Goal: Task Accomplishment & Management: Complete application form

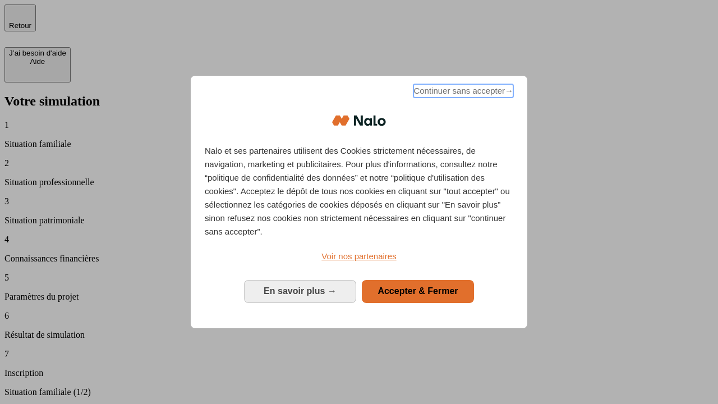
click at [462, 93] on span "Continuer sans accepter →" at bounding box center [464, 90] width 100 height 13
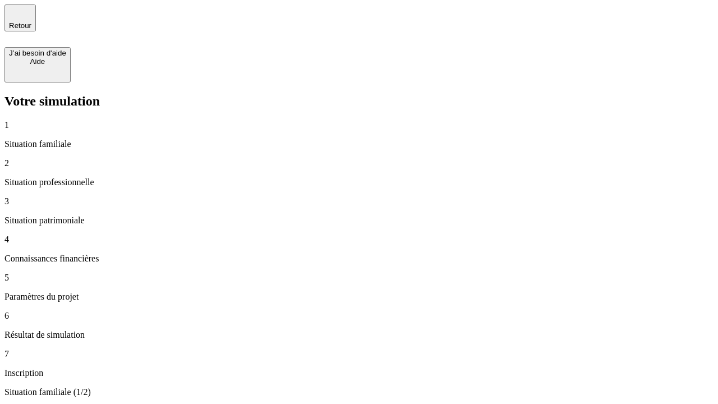
type input "30 000"
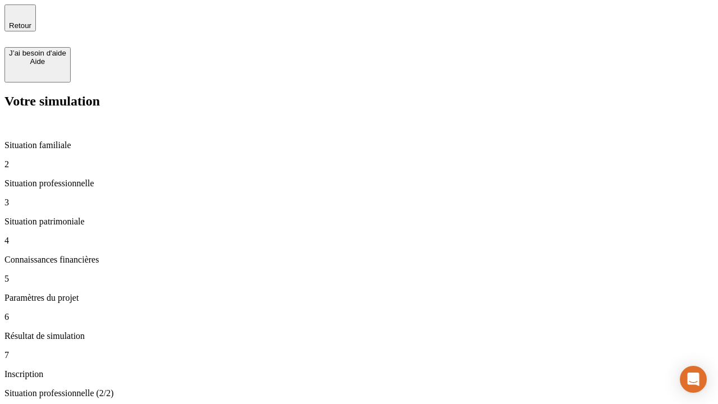
type input "1 000"
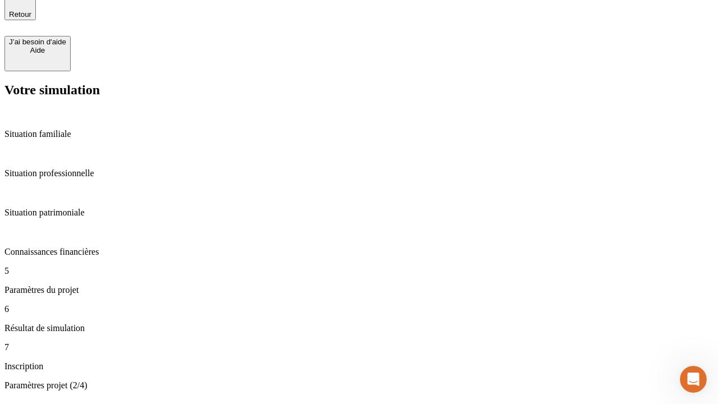
type input "65"
type input "5 000"
type input "640"
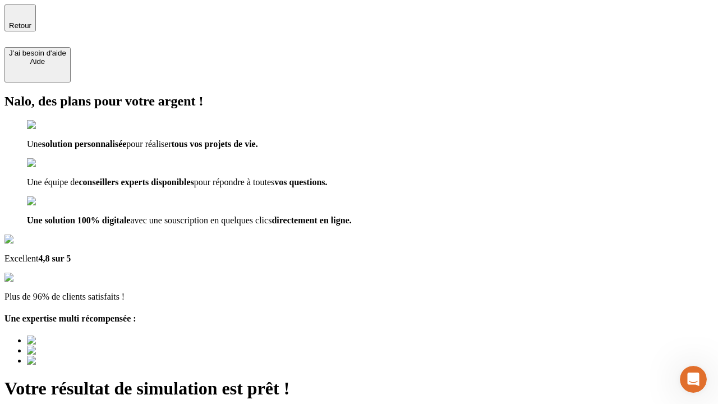
type input "[EMAIL_ADDRESS][DOMAIN_NAME]"
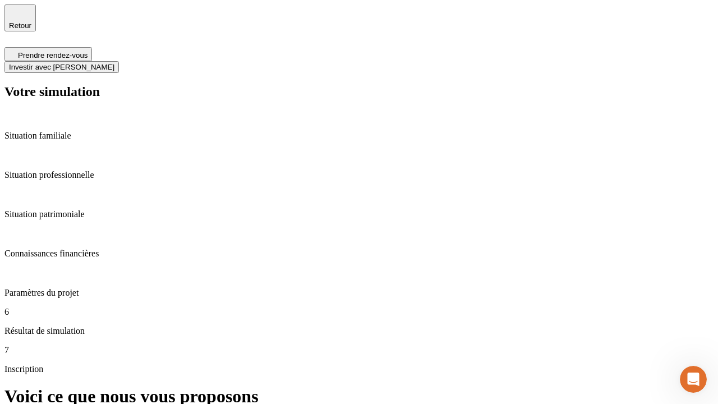
click at [114, 63] on span "Investir avec [PERSON_NAME]" at bounding box center [61, 67] width 105 height 8
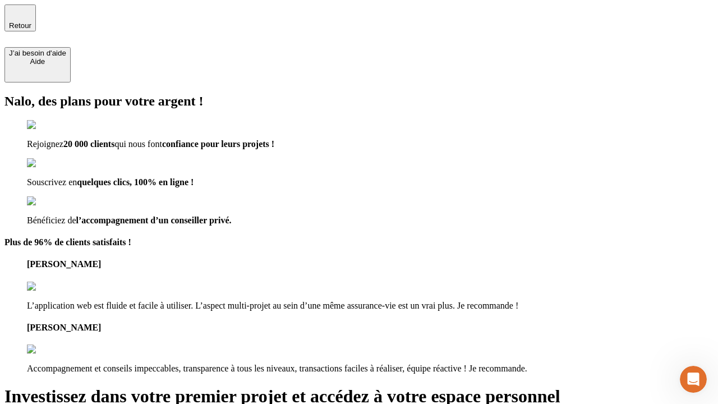
type input "[EMAIL_ADDRESS][DOMAIN_NAME]"
